Goal: Transaction & Acquisition: Purchase product/service

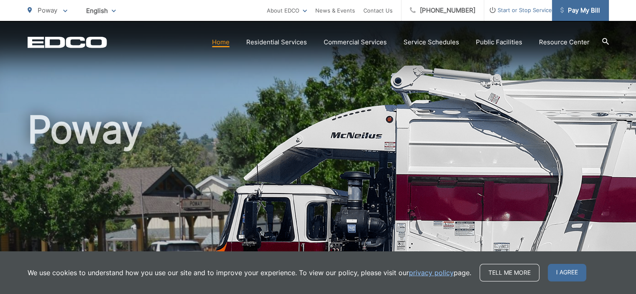
click at [564, 10] on span "Pay My Bill" at bounding box center [581, 10] width 40 height 10
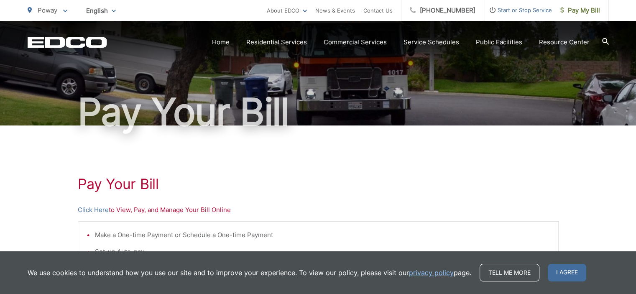
scroll to position [84, 0]
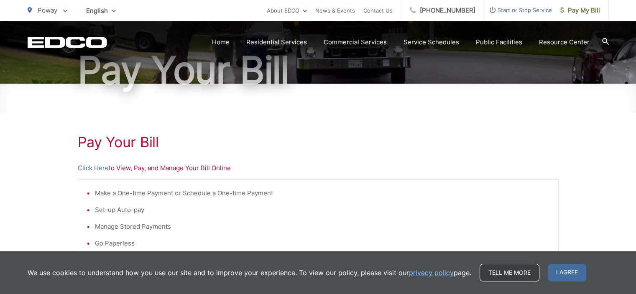
click at [499, 271] on link "Tell me more" at bounding box center [510, 273] width 60 height 18
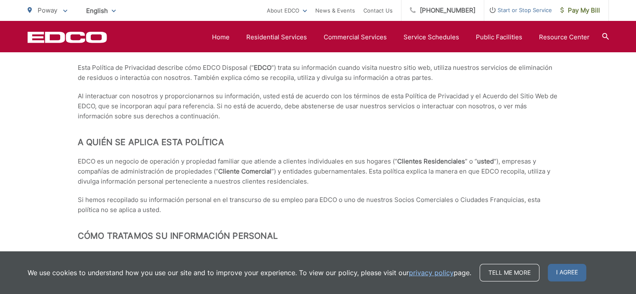
scroll to position [2008, 0]
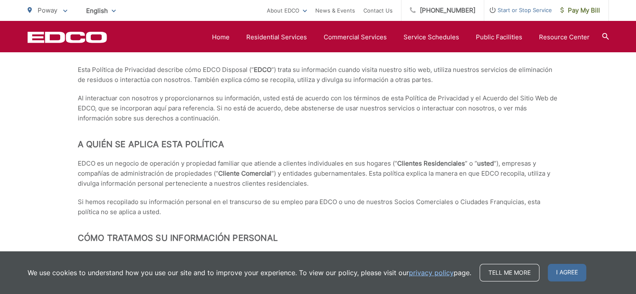
click at [576, 178] on div "This Privacy Policy describes how EDCO Disposal (“ EDCO “) treats your informat…" at bounding box center [318, 74] width 636 height 3831
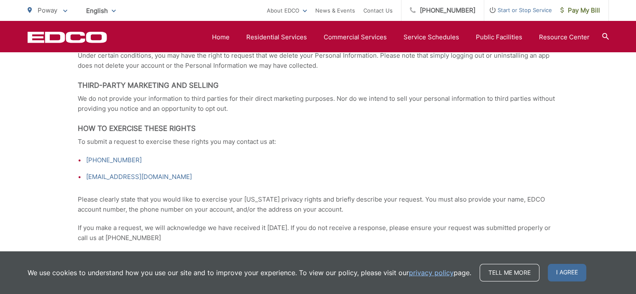
scroll to position [1339, 0]
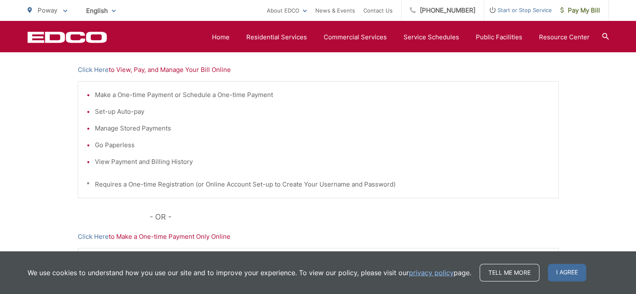
scroll to position [133, 0]
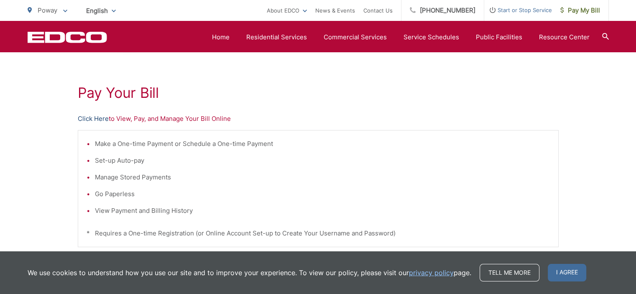
click at [100, 116] on link "Click Here" at bounding box center [93, 119] width 31 height 10
